Goal: Task Accomplishment & Management: Manage account settings

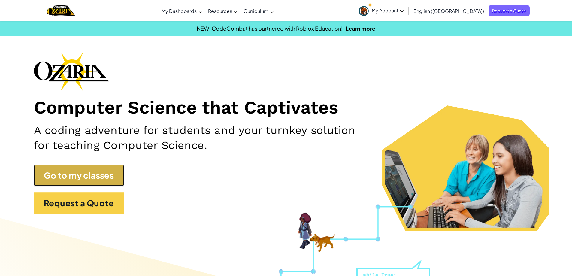
click at [99, 178] on link "Go to my classes" at bounding box center [79, 176] width 90 height 22
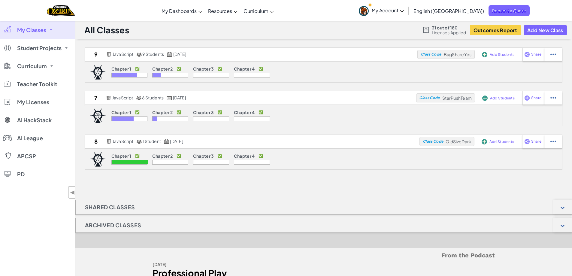
click at [434, 31] on span "Licenses Applied" at bounding box center [449, 32] width 35 height 5
click at [432, 28] on span "31 out of 180" at bounding box center [449, 27] width 35 height 5
click at [557, 56] on div at bounding box center [553, 54] width 18 height 13
select select "javascript"
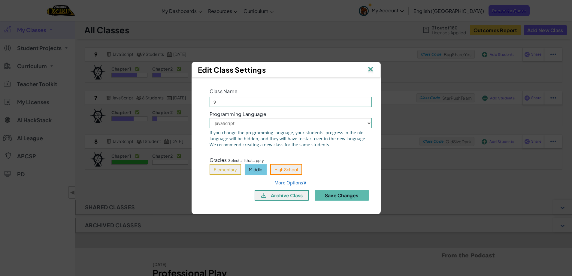
click at [370, 68] on img at bounding box center [371, 69] width 8 height 9
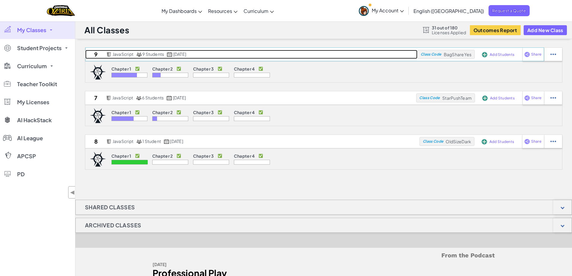
click at [157, 56] on span "9 Students" at bounding box center [153, 53] width 22 height 5
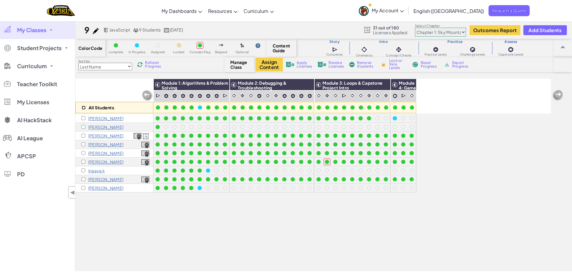
click at [84, 109] on input "checkbox" at bounding box center [84, 108] width 4 height 4
checkbox input "true"
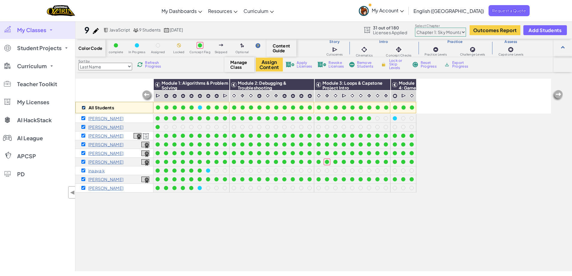
checkbox input "true"
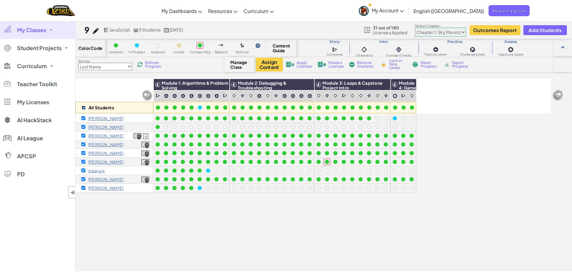
checkbox input "true"
click at [364, 63] on span "Remove Students" at bounding box center [366, 64] width 18 height 7
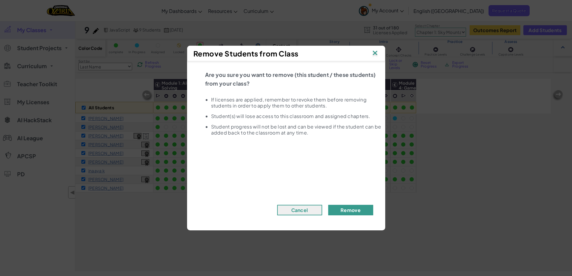
click at [354, 212] on button "Remove" at bounding box center [350, 210] width 45 height 11
click at [376, 52] on img at bounding box center [375, 53] width 8 height 9
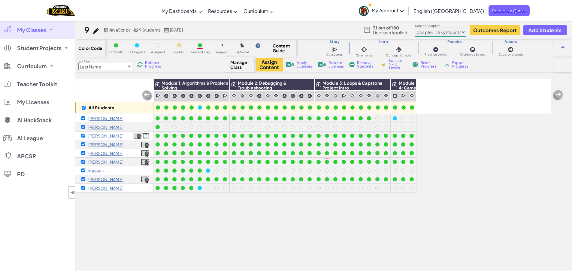
click at [333, 64] on span "Revoke Licenses" at bounding box center [336, 64] width 15 height 7
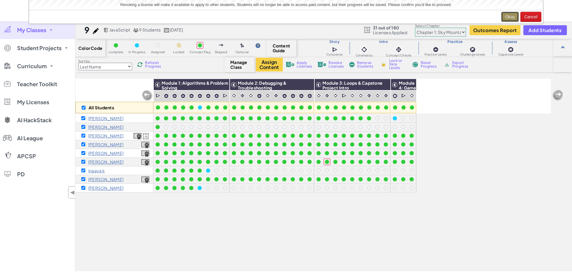
click at [514, 18] on button "Okay" at bounding box center [510, 17] width 18 height 10
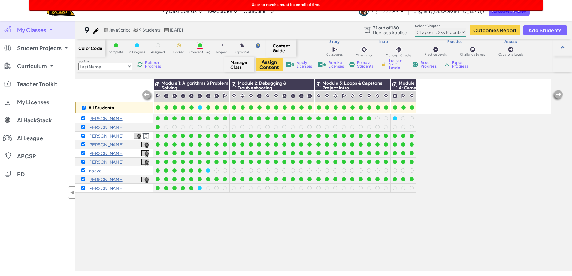
click at [307, 6] on span "User to revoke must be enrolled first." at bounding box center [286, 4] width 69 height 5
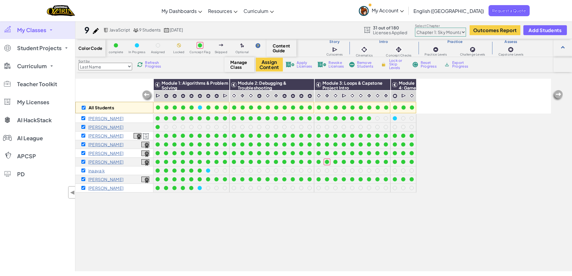
click at [333, 63] on span "Revoke Licenses" at bounding box center [336, 64] width 15 height 7
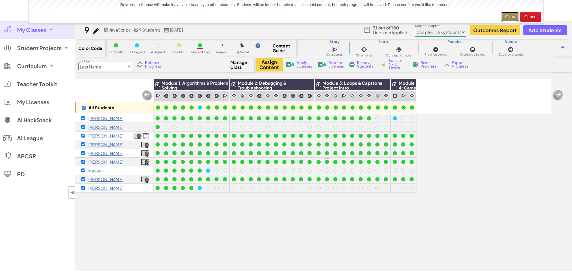
click at [507, 17] on button "Okay" at bounding box center [510, 17] width 18 height 10
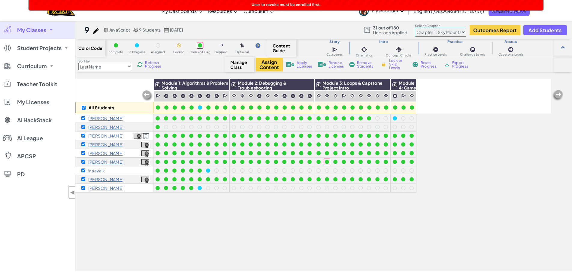
click at [51, 29] on link "My Classes" at bounding box center [37, 30] width 75 height 18
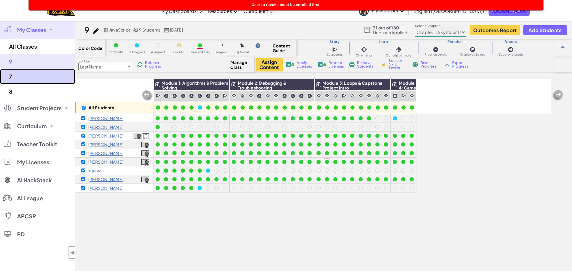
click at [28, 75] on link "7" at bounding box center [37, 76] width 75 height 15
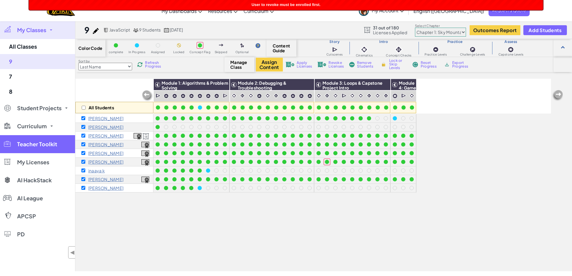
checkbox input "false"
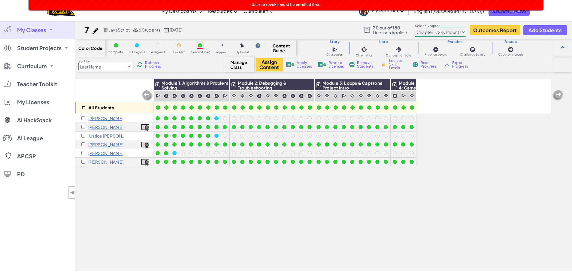
click at [84, 108] on input "checkbox" at bounding box center [84, 108] width 4 height 4
checkbox input "true"
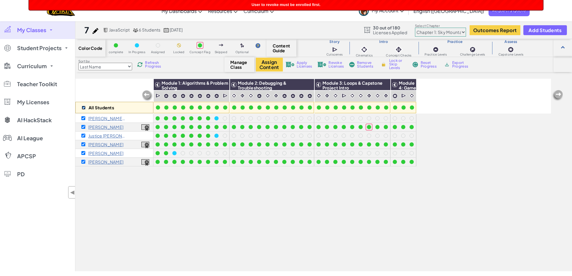
checkbox input "true"
click at [336, 64] on span "Revoke Licenses" at bounding box center [336, 64] width 15 height 7
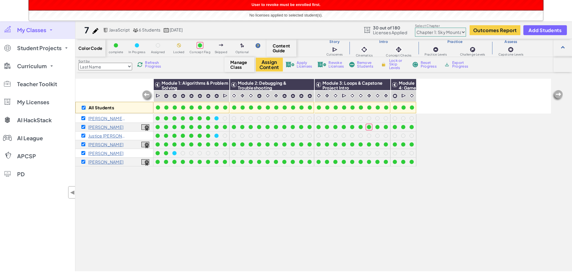
click at [329, 24] on div "7 JavaScript 6 Students [DATE] 30 out of 180 Licenses Applied Select Chapter Ch…" at bounding box center [323, 30] width 497 height 18
click at [40, 31] on span "My Classes" at bounding box center [31, 29] width 29 height 5
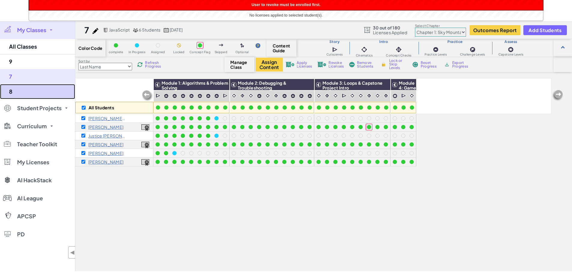
click at [23, 90] on link "8" at bounding box center [37, 91] width 75 height 15
checkbox input "false"
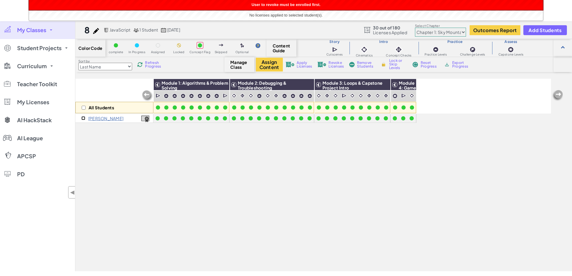
click at [84, 119] on input "checkbox" at bounding box center [83, 118] width 4 height 4
checkbox input "true"
click at [331, 62] on span "Revoke Licenses" at bounding box center [336, 64] width 15 height 7
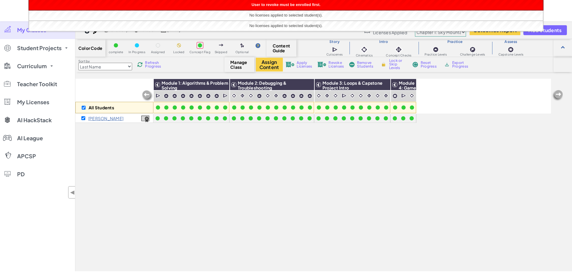
click at [357, 64] on div "Remove Students" at bounding box center [362, 64] width 28 height 4
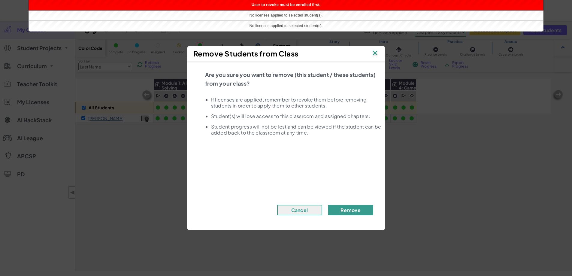
click at [346, 213] on button "Remove" at bounding box center [350, 210] width 45 height 11
checkbox input "false"
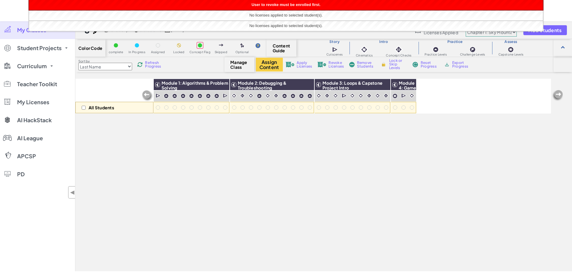
click at [23, 31] on span "My Classes" at bounding box center [31, 29] width 29 height 5
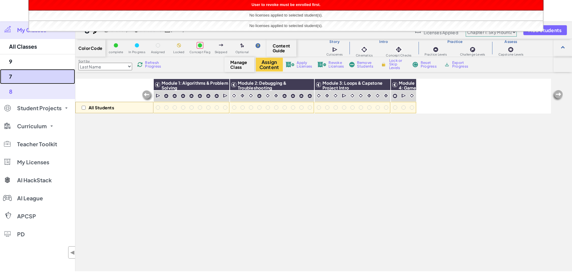
click at [23, 75] on link "7" at bounding box center [37, 76] width 75 height 15
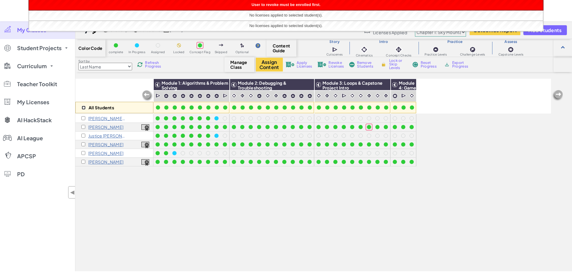
click at [83, 107] on input "checkbox" at bounding box center [84, 108] width 4 height 4
checkbox input "true"
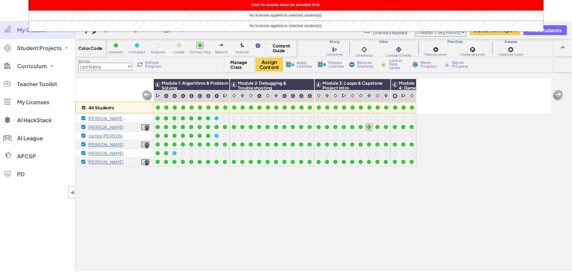
checkbox input "true"
click at [365, 64] on span "Remove Students" at bounding box center [366, 64] width 18 height 7
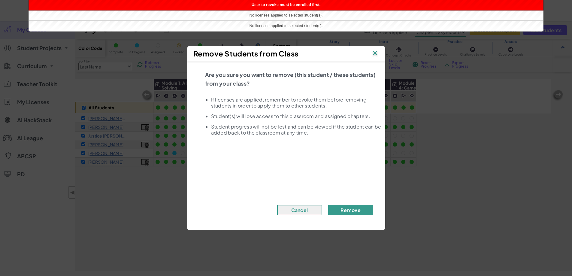
click at [347, 213] on button "Remove" at bounding box center [350, 210] width 45 height 11
checkbox input "false"
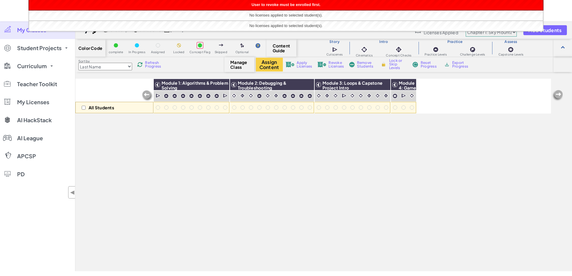
click at [24, 29] on span "My Classes" at bounding box center [31, 29] width 29 height 5
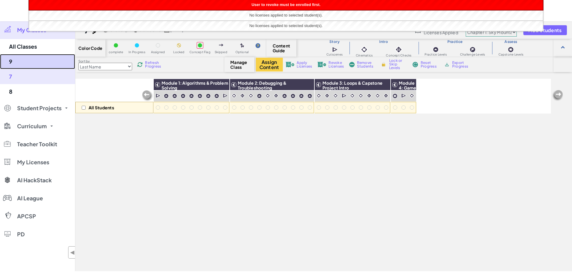
click at [25, 61] on link "9" at bounding box center [37, 61] width 75 height 15
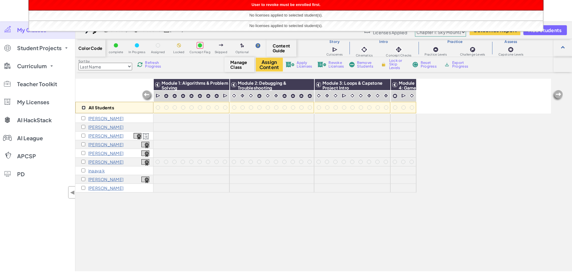
click at [83, 107] on input "checkbox" at bounding box center [84, 108] width 4 height 4
checkbox input "true"
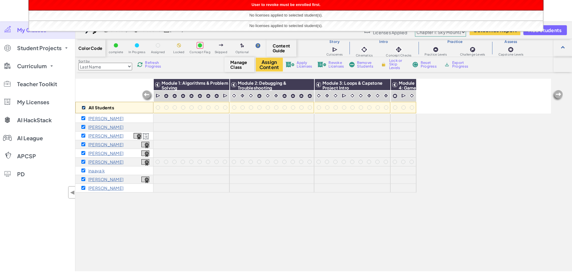
checkbox input "true"
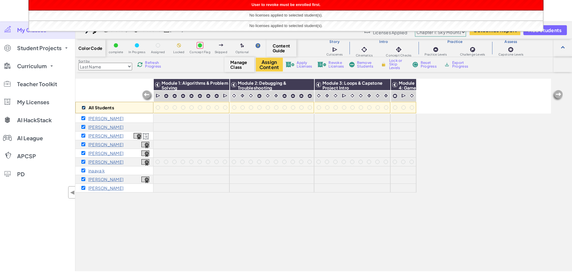
checkbox input "true"
click at [367, 62] on span "Remove Students" at bounding box center [366, 64] width 18 height 7
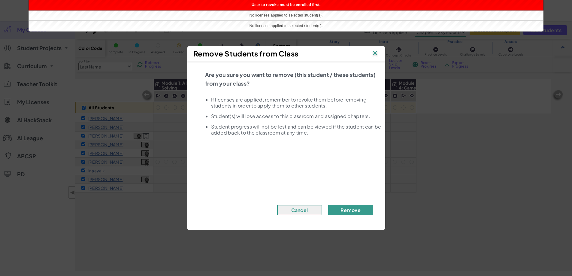
click at [352, 209] on button "Remove" at bounding box center [350, 210] width 45 height 11
click at [349, 207] on button "Remove" at bounding box center [350, 210] width 45 height 11
click at [372, 53] on img at bounding box center [375, 53] width 8 height 9
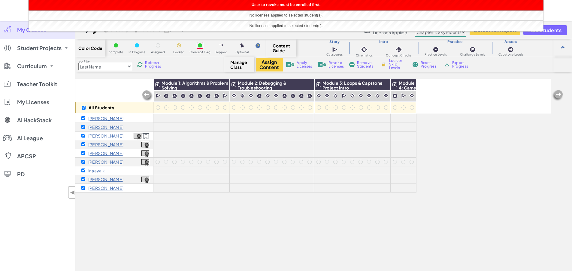
click at [366, 64] on span "Remove Students" at bounding box center [366, 64] width 18 height 7
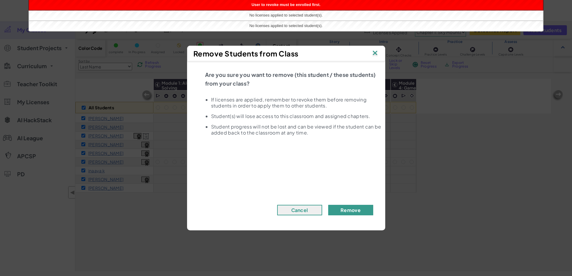
click at [347, 207] on button "Remove" at bounding box center [350, 210] width 45 height 11
click at [271, 24] on span "No licenses applied to selected student(s)." at bounding box center [285, 25] width 73 height 5
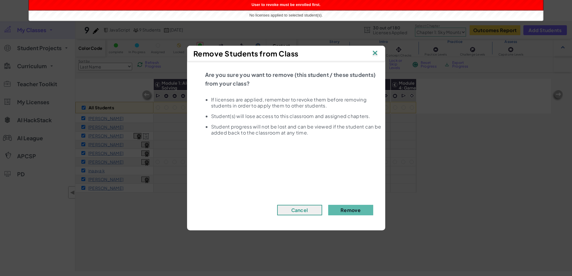
click at [271, 16] on span "No licenses applied to selected student(s)." at bounding box center [285, 15] width 73 height 5
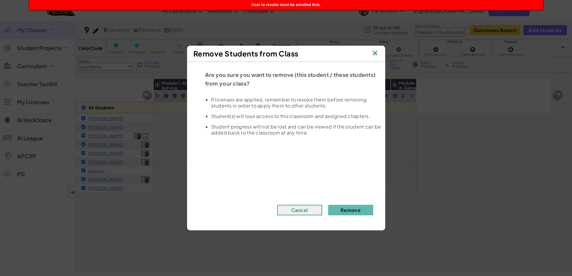
click at [274, 2] on span "User to revoke must be enrolled first." at bounding box center [286, 4] width 69 height 5
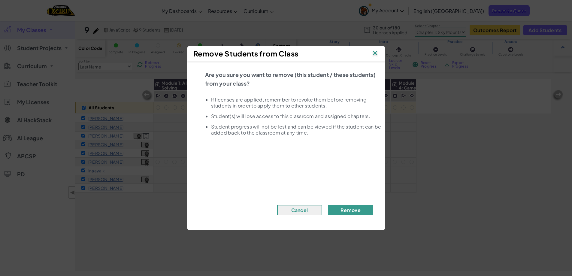
click at [349, 211] on button "Remove" at bounding box center [350, 210] width 45 height 11
click at [375, 51] on img at bounding box center [375, 53] width 8 height 9
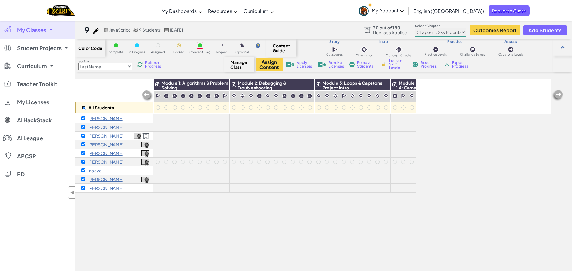
click at [85, 106] on input "checkbox" at bounding box center [84, 108] width 4 height 4
checkbox input "false"
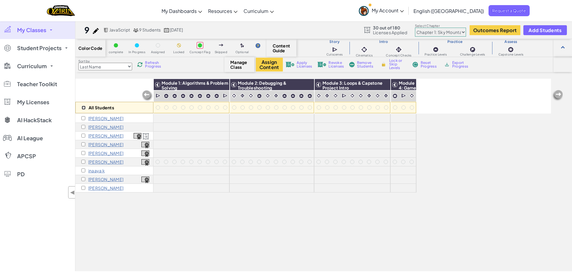
checkbox input "false"
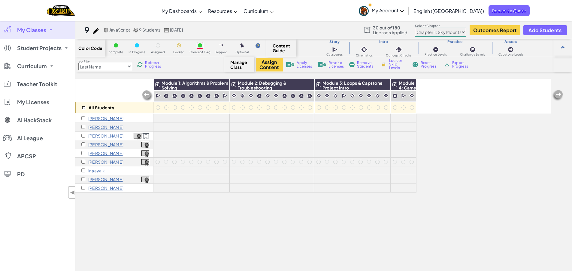
checkbox input "false"
click at [83, 118] on input "checkbox" at bounding box center [83, 118] width 4 height 4
checkbox input "true"
click at [363, 63] on span "Remove Students" at bounding box center [366, 64] width 18 height 7
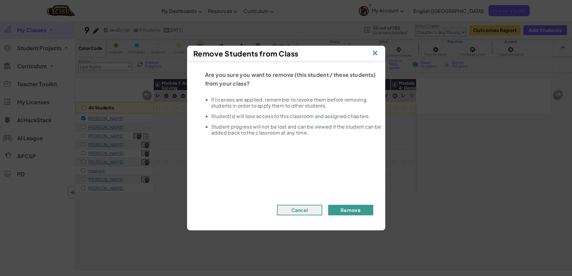
click at [360, 211] on button "Remove" at bounding box center [350, 210] width 45 height 11
click at [377, 53] on img at bounding box center [375, 53] width 8 height 9
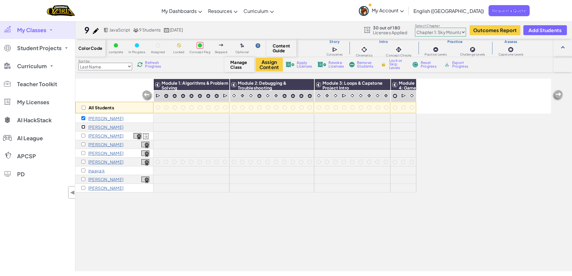
click at [84, 127] on input "checkbox" at bounding box center [83, 127] width 4 height 4
checkbox input "true"
click at [367, 65] on span "Remove Students" at bounding box center [366, 64] width 18 height 7
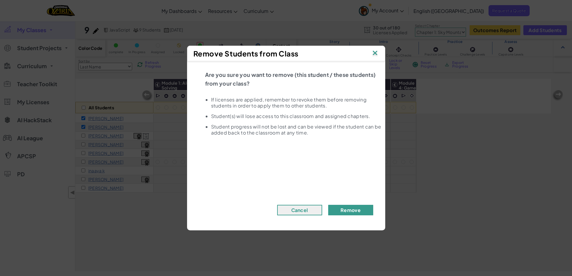
click at [362, 212] on button "Remove" at bounding box center [350, 210] width 45 height 11
click at [375, 54] on img at bounding box center [375, 53] width 8 height 9
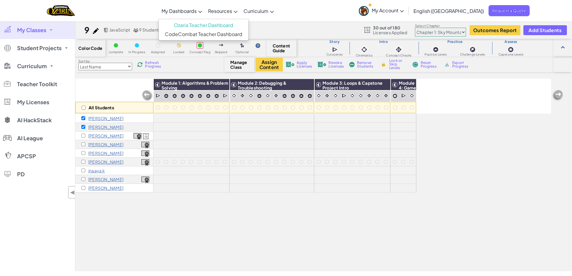
click at [197, 12] on span "My Dashboards" at bounding box center [179, 11] width 35 height 6
click at [214, 33] on link "CodeCombat Teacher Dashboard" at bounding box center [204, 34] width 90 height 9
